Goal: Transaction & Acquisition: Purchase product/service

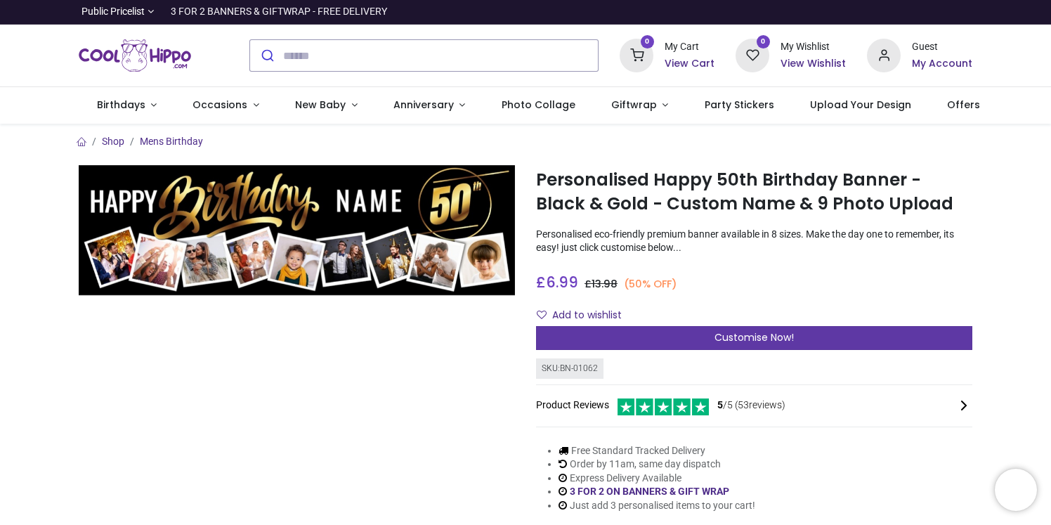
click at [761, 332] on span "Customise Now!" at bounding box center [753, 337] width 79 height 14
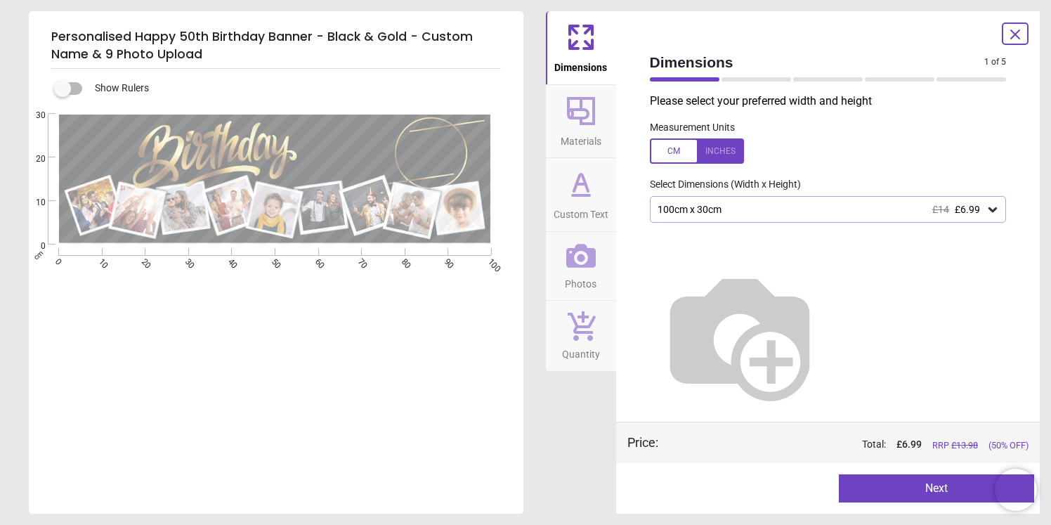
click at [770, 213] on div "100cm x 30cm £14 £6.99" at bounding box center [821, 210] width 330 height 12
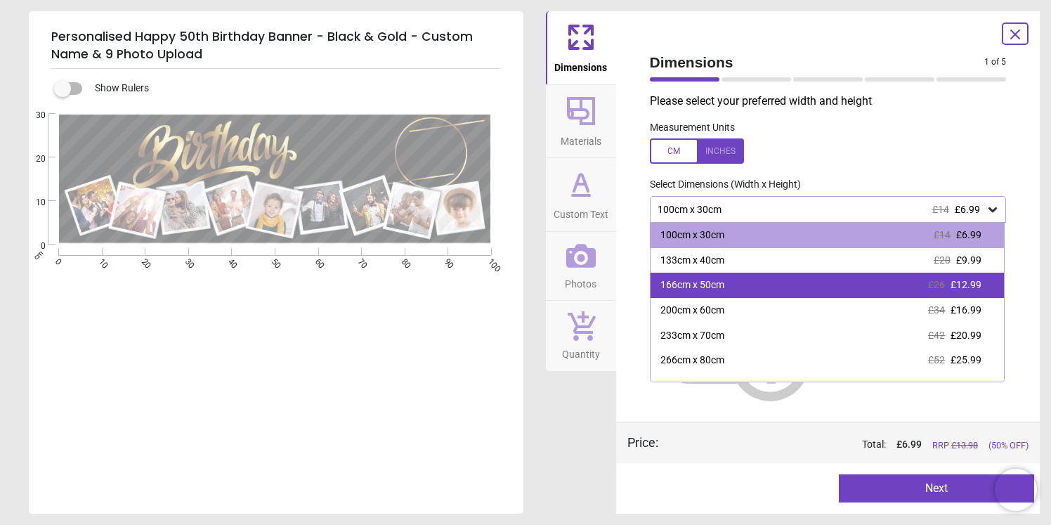
click at [736, 287] on div "166cm x 50cm £26 £12.99" at bounding box center [827, 285] width 354 height 25
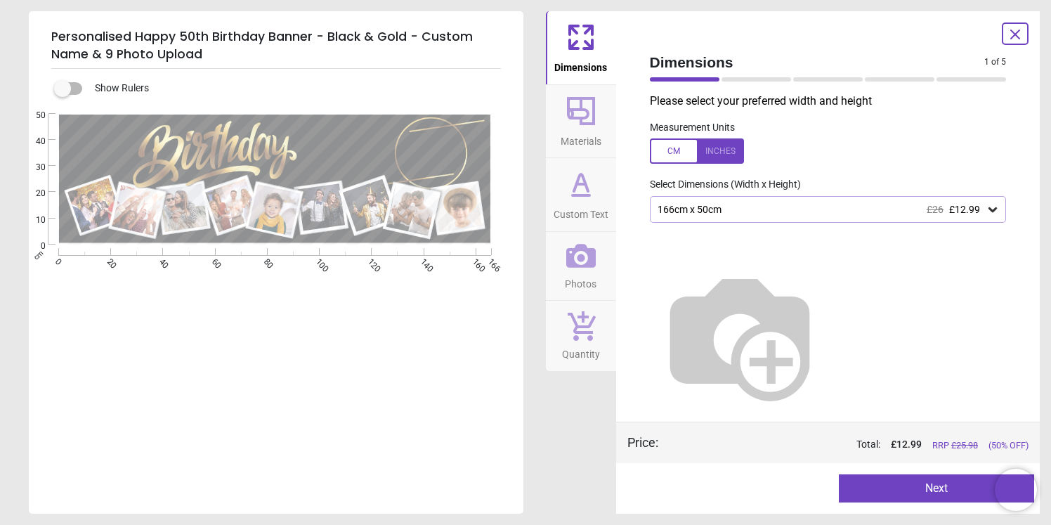
click at [935, 479] on button "Next" at bounding box center [936, 488] width 195 height 28
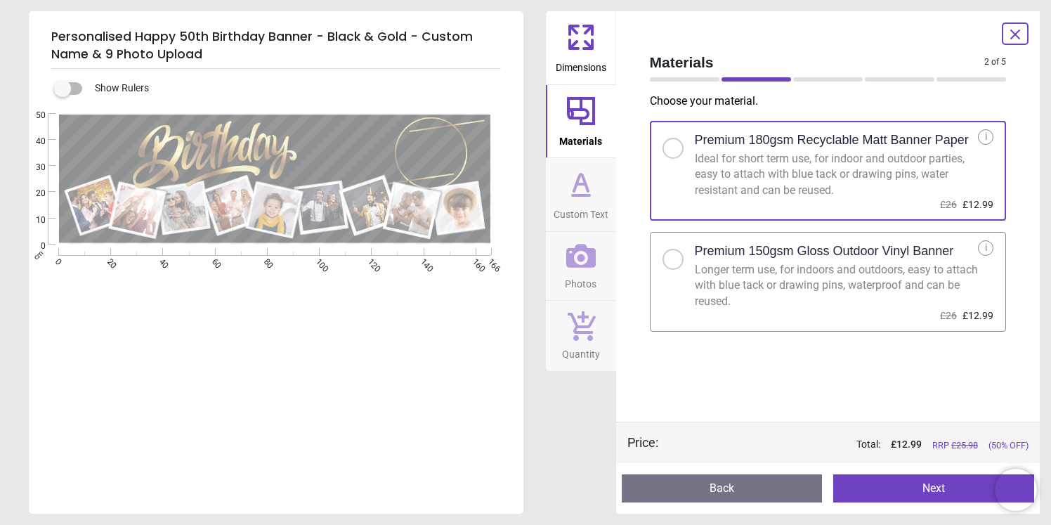
click at [825, 277] on div "Longer term use, for indoors and outdoors, easy to attach with blue tack or dra…" at bounding box center [837, 285] width 284 height 47
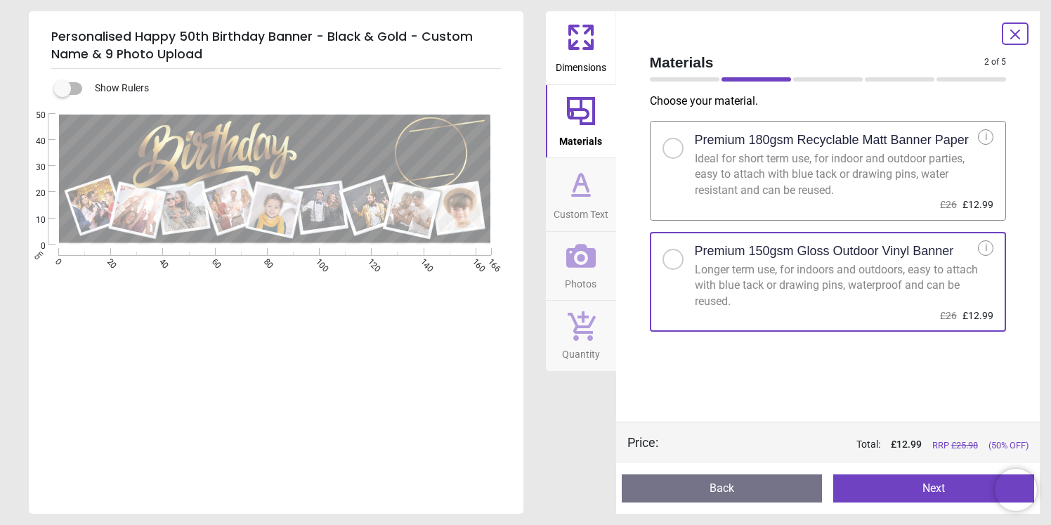
click at [922, 492] on button "Next" at bounding box center [933, 488] width 201 height 28
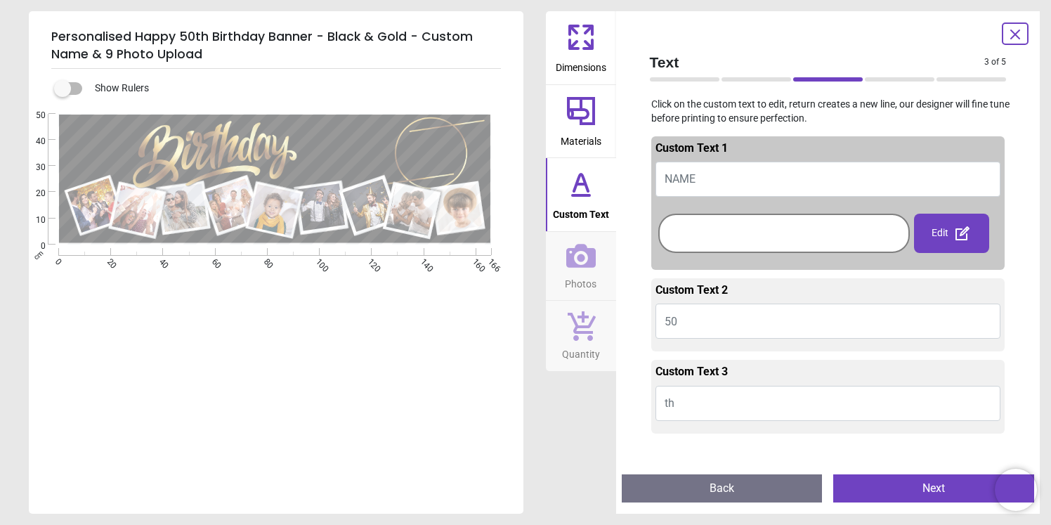
click at [724, 181] on button "NAME" at bounding box center [828, 179] width 346 height 35
type textarea "*****"
click at [803, 233] on div at bounding box center [784, 233] width 244 height 32
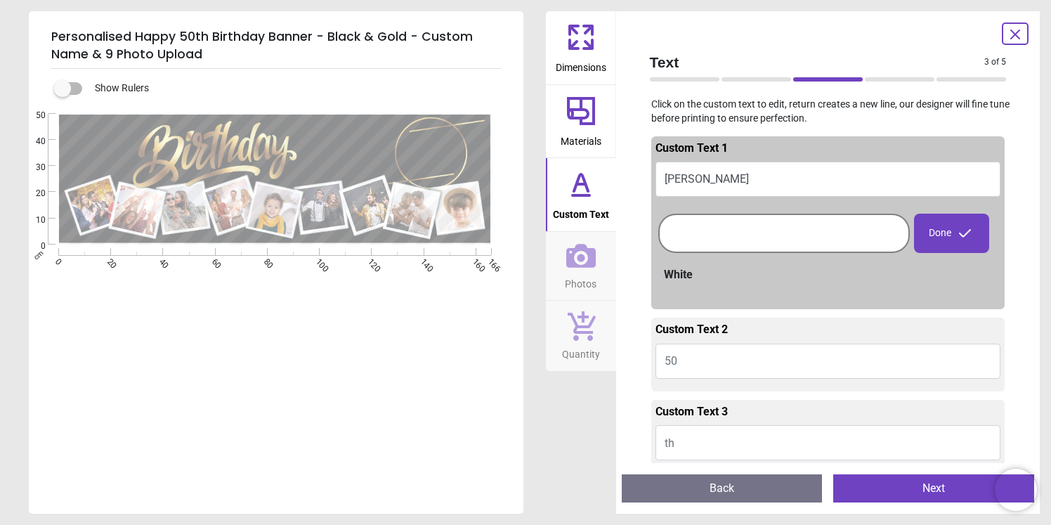
click at [696, 363] on button "50" at bounding box center [828, 360] width 346 height 35
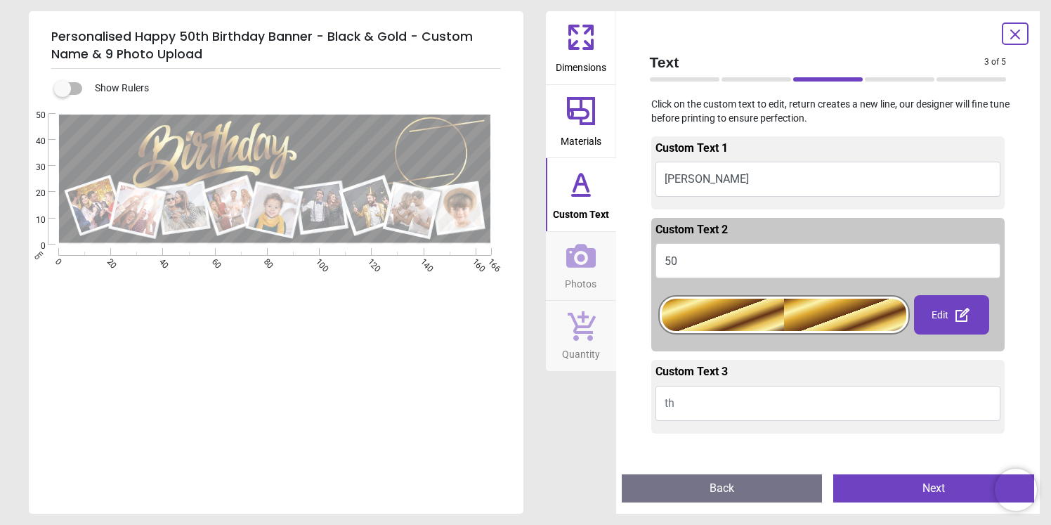
type textarea "**"
click at [697, 464] on div "Preview Back Next Next" at bounding box center [828, 488] width 424 height 51
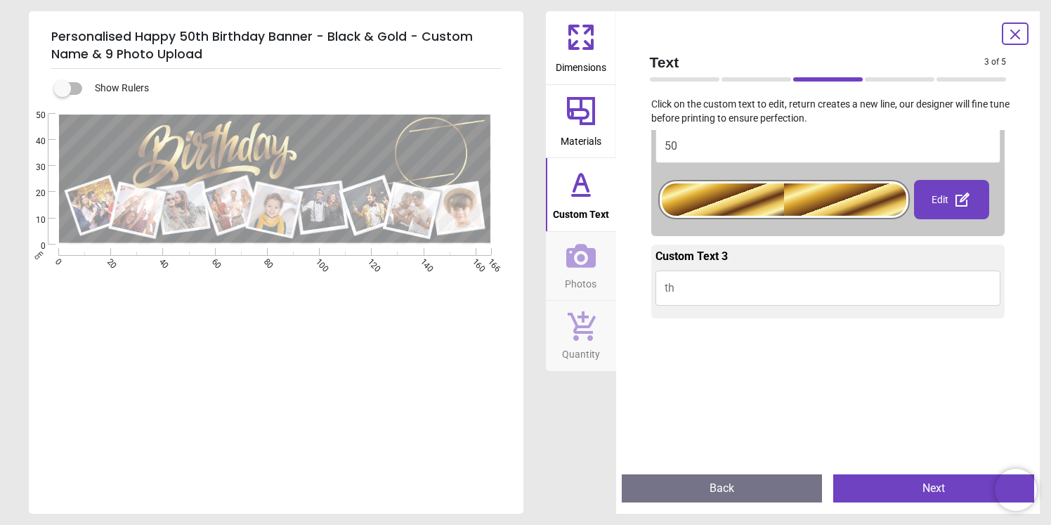
scroll to position [143, 0]
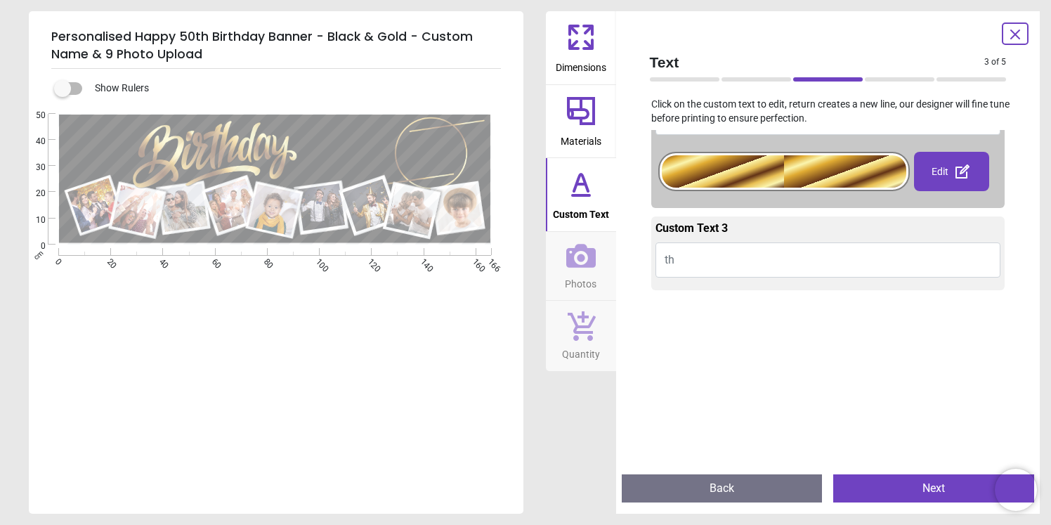
click at [895, 487] on button "Next" at bounding box center [933, 488] width 201 height 28
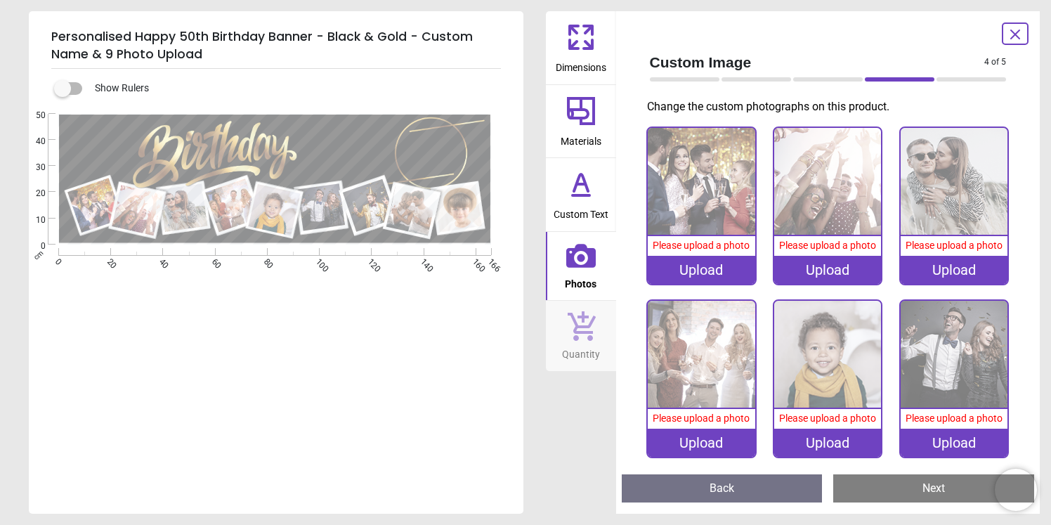
click at [579, 40] on icon at bounding box center [581, 37] width 34 height 34
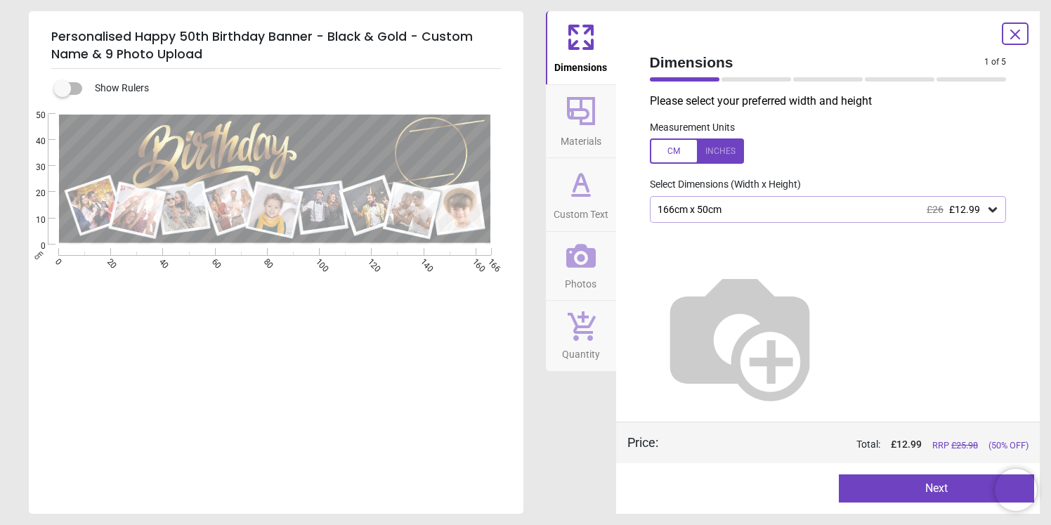
click at [735, 216] on div "166cm x 50cm £26 £12.99" at bounding box center [828, 209] width 357 height 27
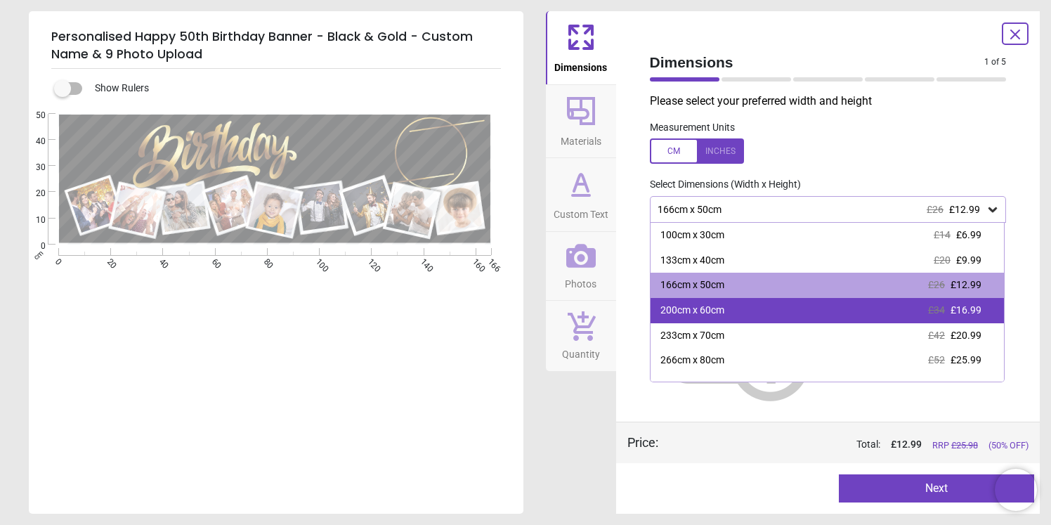
click at [719, 318] on div "200cm x 60cm £34 £16.99" at bounding box center [827, 310] width 354 height 25
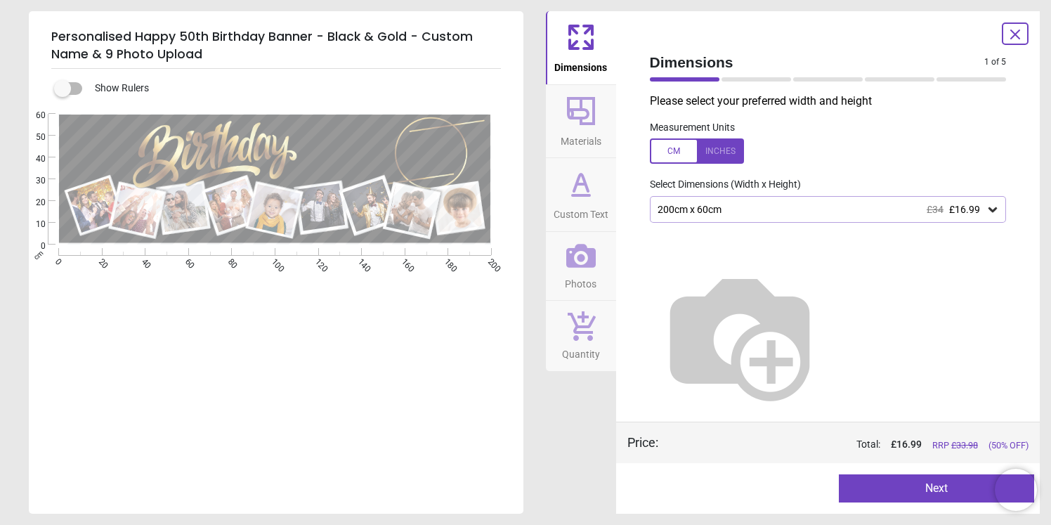
click at [929, 489] on button "Next" at bounding box center [936, 488] width 195 height 28
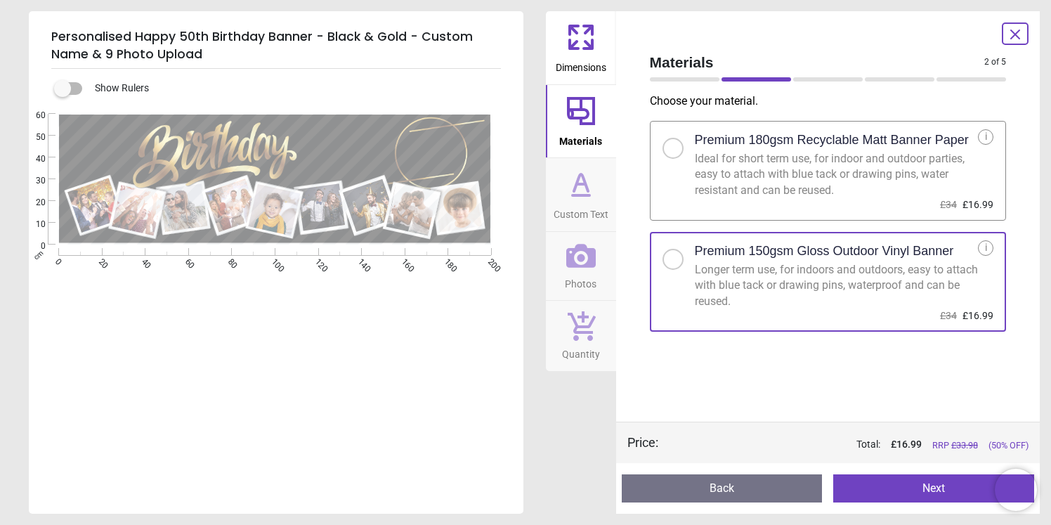
click at [877, 289] on div "Longer term use, for indoors and outdoors, easy to attach with blue tack or dra…" at bounding box center [837, 285] width 284 height 47
click at [908, 492] on button "Next" at bounding box center [933, 488] width 201 height 28
